Goal: Go to known website: Go to known website

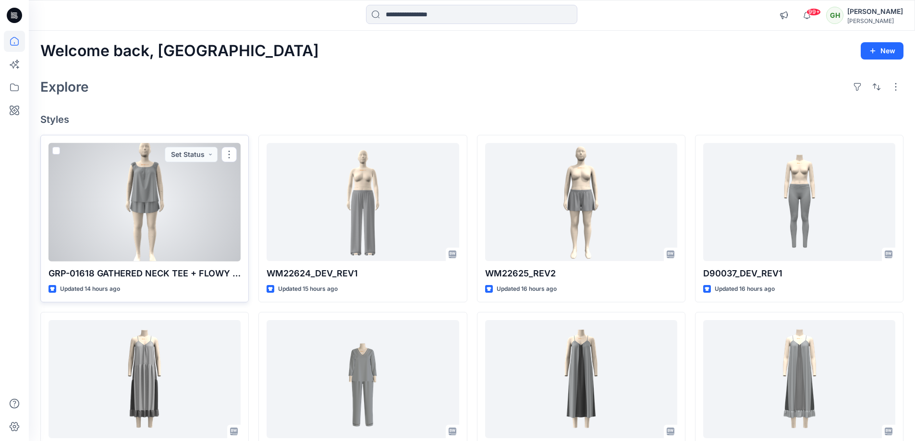
click at [156, 205] on div at bounding box center [145, 202] width 192 height 119
